Goal: Check status: Check status

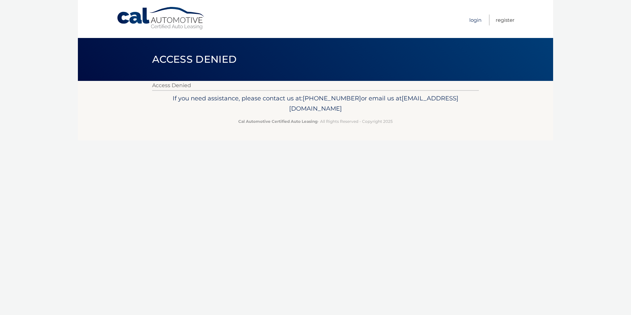
click at [478, 19] on link "Login" at bounding box center [475, 20] width 12 height 11
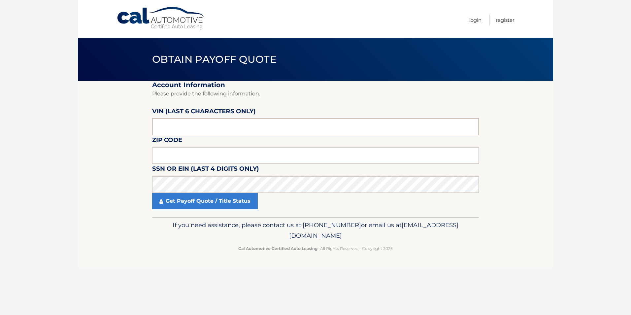
click at [184, 124] on input "text" at bounding box center [315, 126] width 327 height 16
drag, startPoint x: 135, startPoint y: 120, endPoint x: 113, endPoint y: 120, distance: 22.1
click at [113, 120] on section "Account Information Please provide the following information. VIN (last 6 chara…" at bounding box center [315, 149] width 475 height 136
type input "615657"
click at [190, 150] on input "text" at bounding box center [315, 155] width 327 height 16
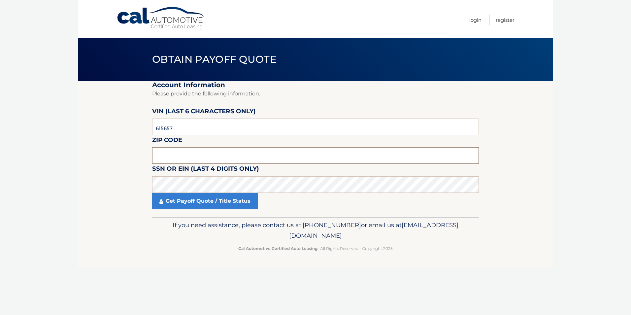
click at [242, 153] on input "text" at bounding box center [315, 155] width 327 height 16
type input "33166"
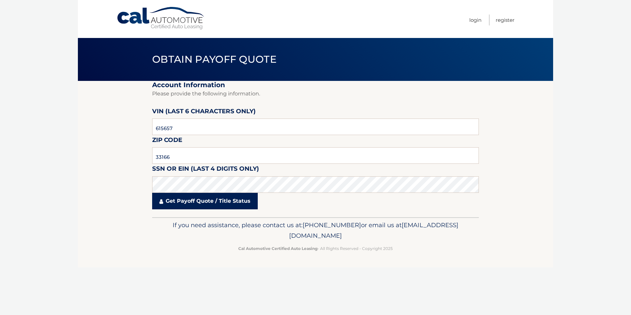
click at [220, 194] on link "Get Payoff Quote / Title Status" at bounding box center [205, 201] width 106 height 16
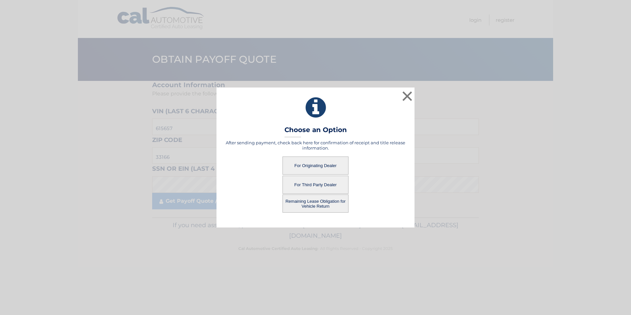
click at [332, 171] on button "For Originating Dealer" at bounding box center [315, 165] width 66 height 18
click at [324, 167] on button "For Originating Dealer" at bounding box center [315, 165] width 66 height 18
click at [309, 164] on button "For Originating Dealer" at bounding box center [315, 165] width 66 height 18
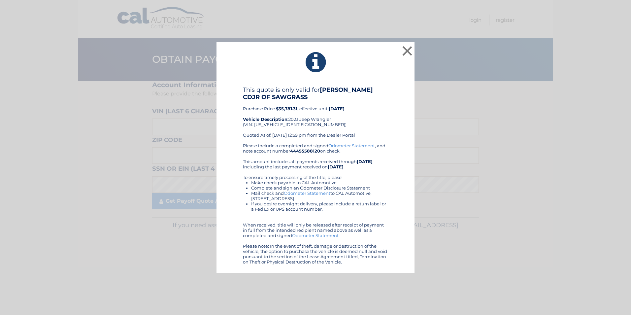
click at [559, 210] on div "× This quote is only valid for ARRIGO CDJR OF SAWGRASS Purchase Price: $35,781.…" at bounding box center [316, 157] width 626 height 230
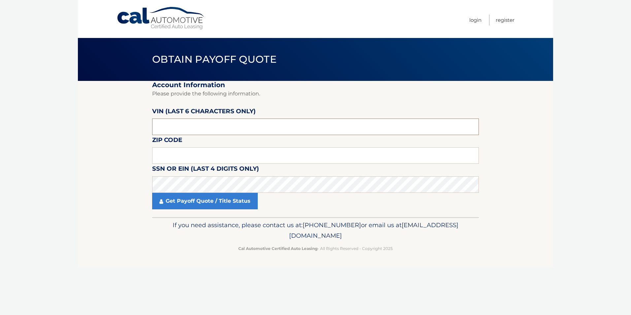
click at [189, 130] on input "text" at bounding box center [315, 126] width 327 height 16
drag, startPoint x: 189, startPoint y: 129, endPoint x: 98, endPoint y: 131, distance: 91.4
click at [98, 131] on section "Account Information Please provide the following information. VIN (last 6 chara…" at bounding box center [315, 149] width 475 height 136
type input "615657"
click at [203, 145] on fieldset "Account Information Please provide the following information. VIN (last 6 chara…" at bounding box center [315, 149] width 327 height 136
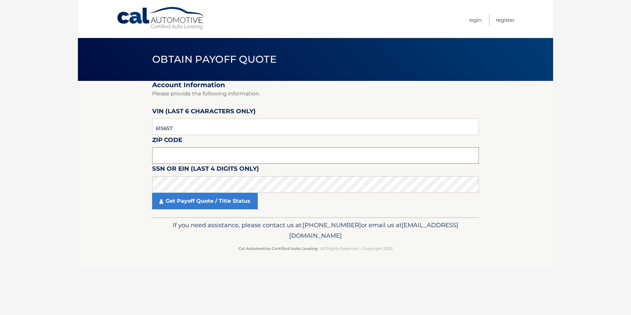
click at [202, 150] on input "text" at bounding box center [315, 155] width 327 height 16
type input "33166"
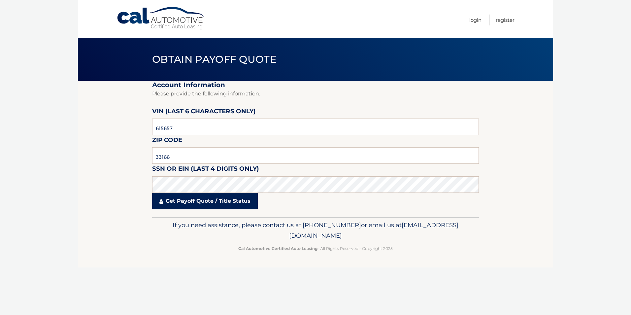
click at [187, 197] on link "Get Payoff Quote / Title Status" at bounding box center [205, 201] width 106 height 16
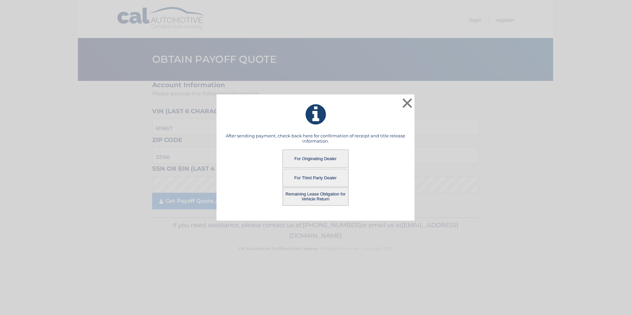
click at [309, 177] on button "For Third Party Dealer" at bounding box center [315, 178] width 66 height 18
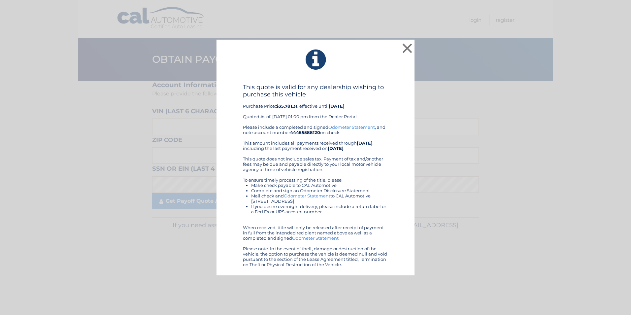
click at [512, 184] on div "× This quote is valid for any dealership wishing to purchase this vehicle Purch…" at bounding box center [316, 158] width 626 height 236
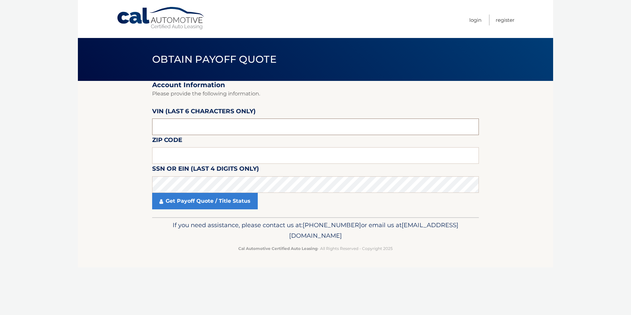
click at [213, 123] on input "text" at bounding box center [315, 126] width 327 height 16
type input "615657"
click at [219, 154] on input "text" at bounding box center [315, 155] width 327 height 16
type input "33166"
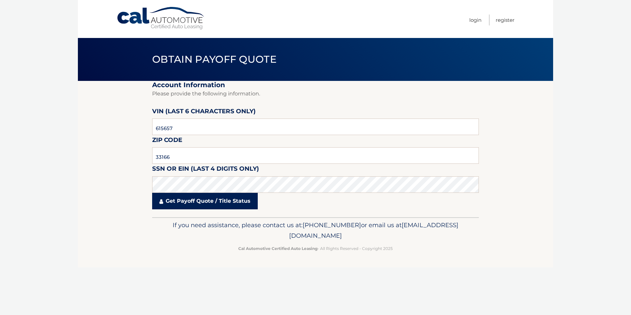
click at [186, 203] on link "Get Payoff Quote / Title Status" at bounding box center [205, 201] width 106 height 16
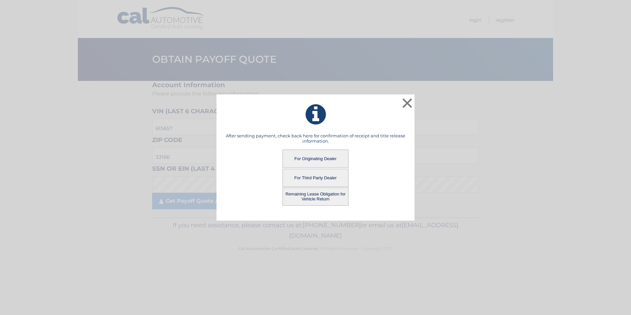
click at [334, 161] on button "For Originating Dealer" at bounding box center [315, 158] width 66 height 18
click at [311, 160] on button "For Originating Dealer" at bounding box center [315, 158] width 66 height 18
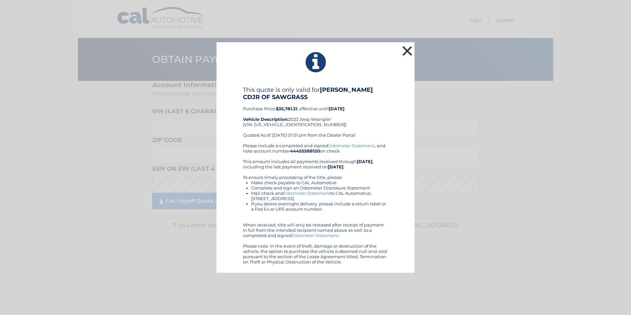
click at [408, 51] on button "×" at bounding box center [407, 50] width 13 height 13
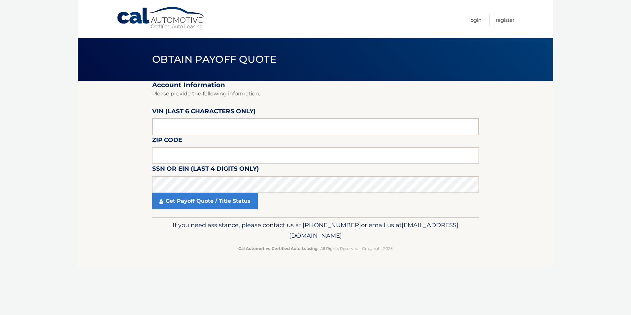
click at [184, 119] on input "text" at bounding box center [315, 126] width 327 height 16
type input "615567"
click at [174, 155] on input "text" at bounding box center [315, 155] width 327 height 16
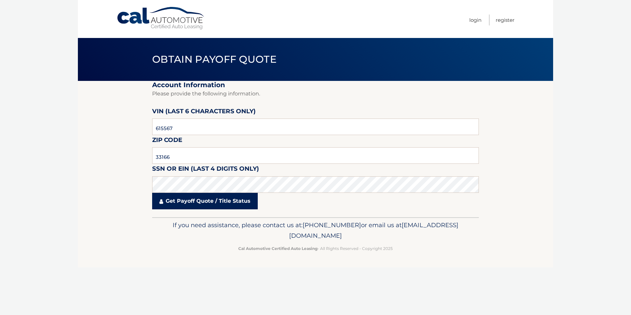
click at [183, 204] on link "Get Payoff Quote / Title Status" at bounding box center [205, 201] width 106 height 16
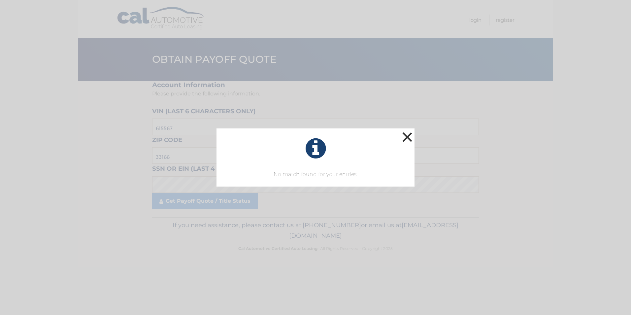
click at [407, 141] on button "×" at bounding box center [407, 136] width 13 height 13
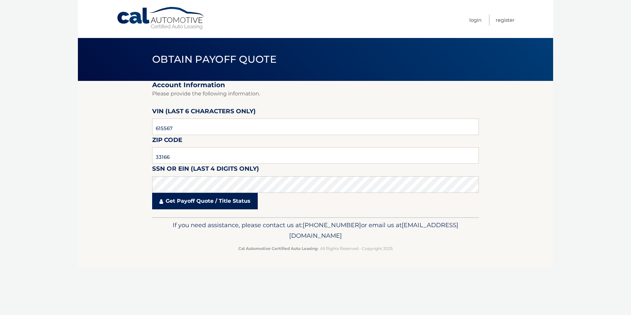
click at [215, 204] on link "Get Payoff Quote / Title Status" at bounding box center [205, 201] width 106 height 16
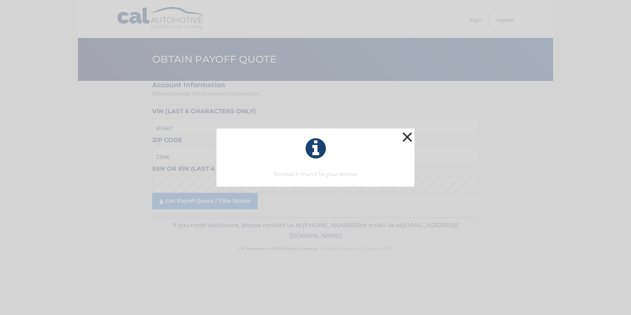
click at [407, 133] on button "×" at bounding box center [407, 136] width 13 height 13
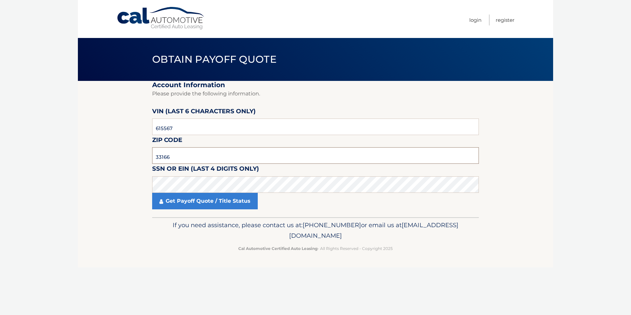
click at [182, 151] on input "33166" at bounding box center [315, 155] width 327 height 16
type input "33166"
drag, startPoint x: 185, startPoint y: 127, endPoint x: 118, endPoint y: 123, distance: 67.4
click at [119, 123] on section "Account Information Please provide the following information. VIN (last 6 chara…" at bounding box center [315, 149] width 475 height 136
type input "615657"
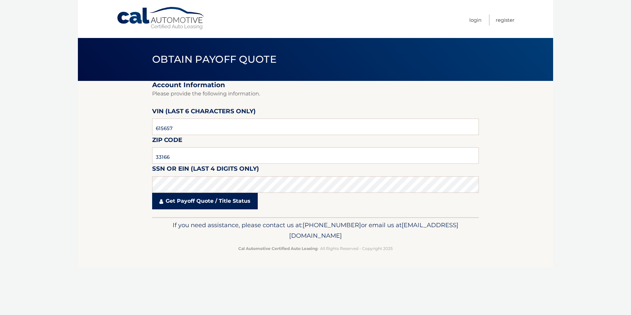
click at [209, 204] on link "Get Payoff Quote / Title Status" at bounding box center [205, 201] width 106 height 16
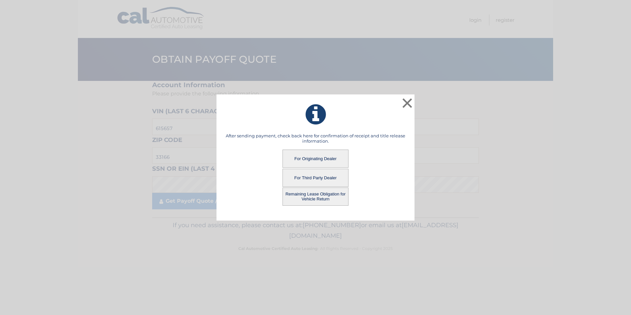
click at [320, 177] on button "For Third Party Dealer" at bounding box center [315, 178] width 66 height 18
click at [304, 177] on button "For Third Party Dealer" at bounding box center [315, 178] width 66 height 18
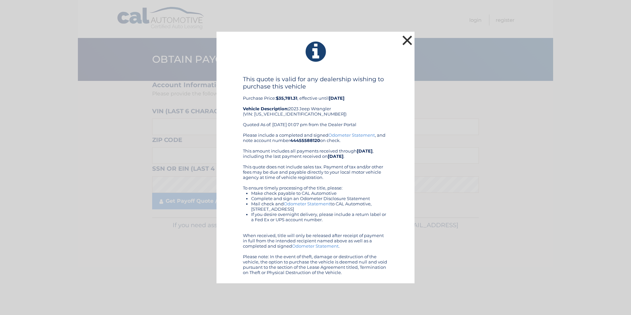
click at [409, 45] on button "×" at bounding box center [407, 40] width 13 height 13
